Goal: Information Seeking & Learning: Learn about a topic

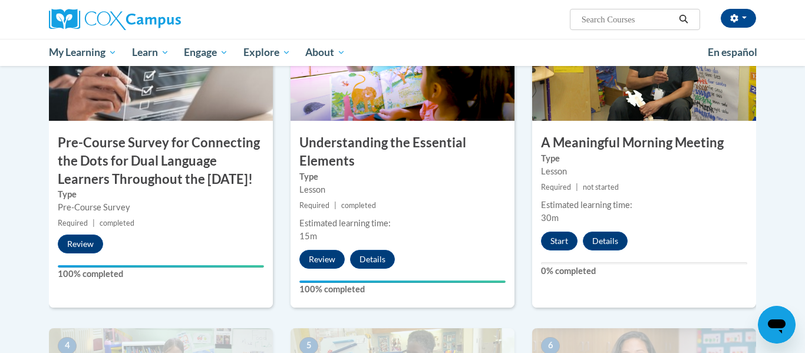
scroll to position [330, 0]
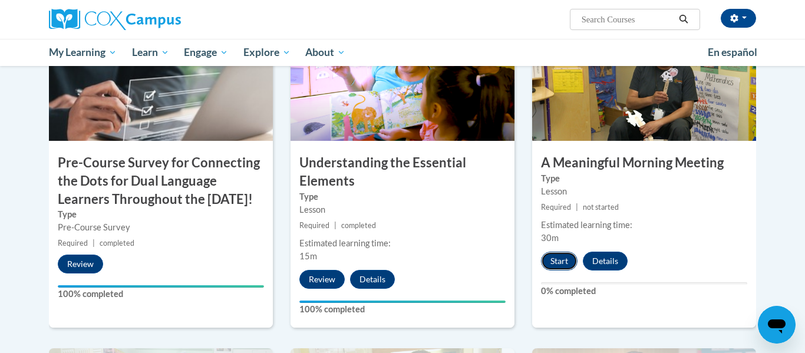
click at [562, 258] on button "Start" at bounding box center [559, 261] width 37 height 19
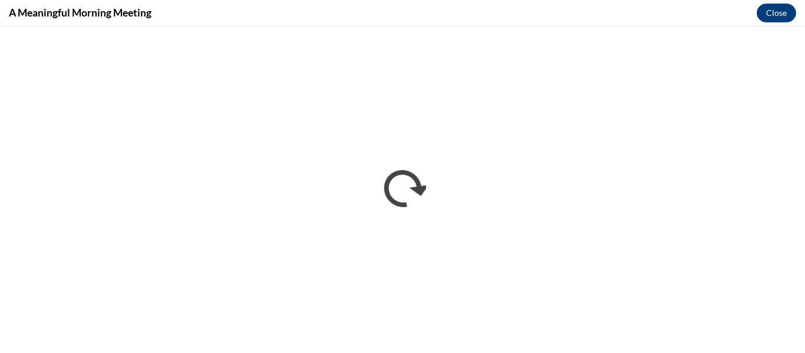
scroll to position [0, 0]
